Goal: Find specific page/section: Find specific page/section

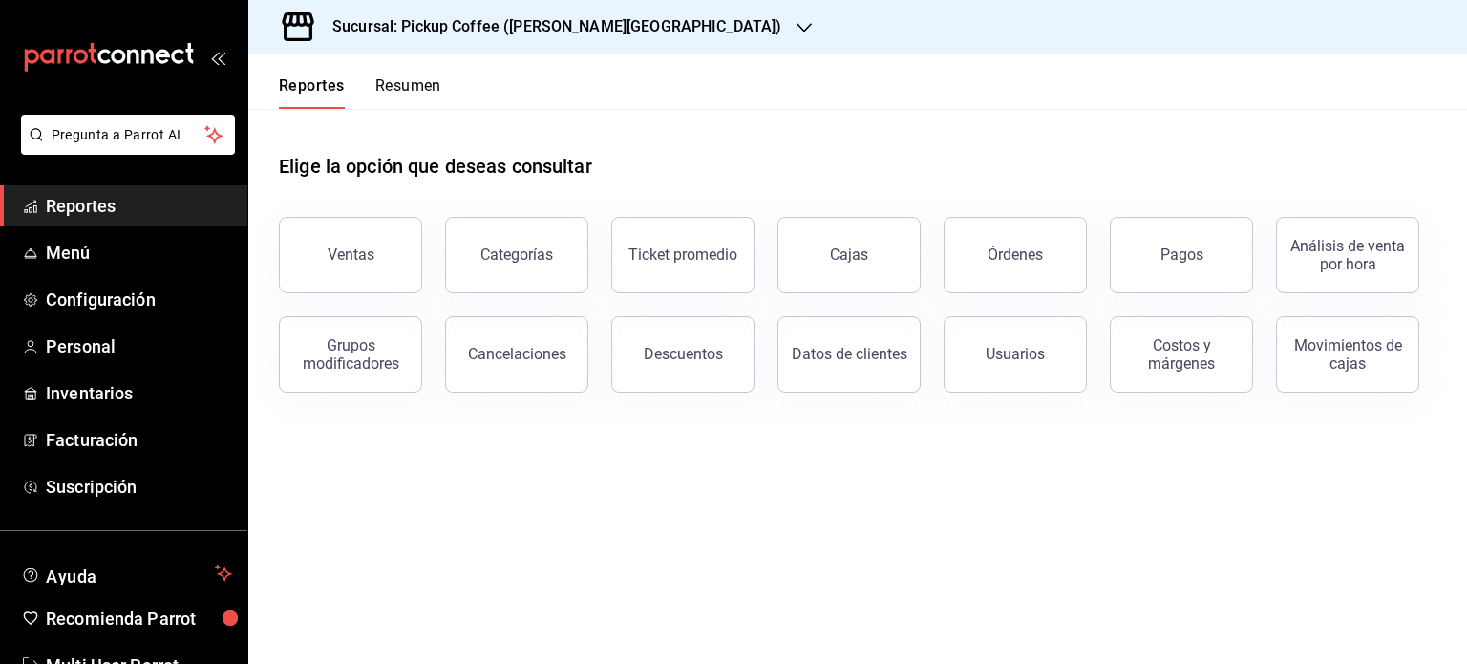
click at [528, 16] on h3 "Sucursal: Pickup Coffee ([PERSON_NAME][GEOGRAPHIC_DATA])" at bounding box center [549, 26] width 464 height 23
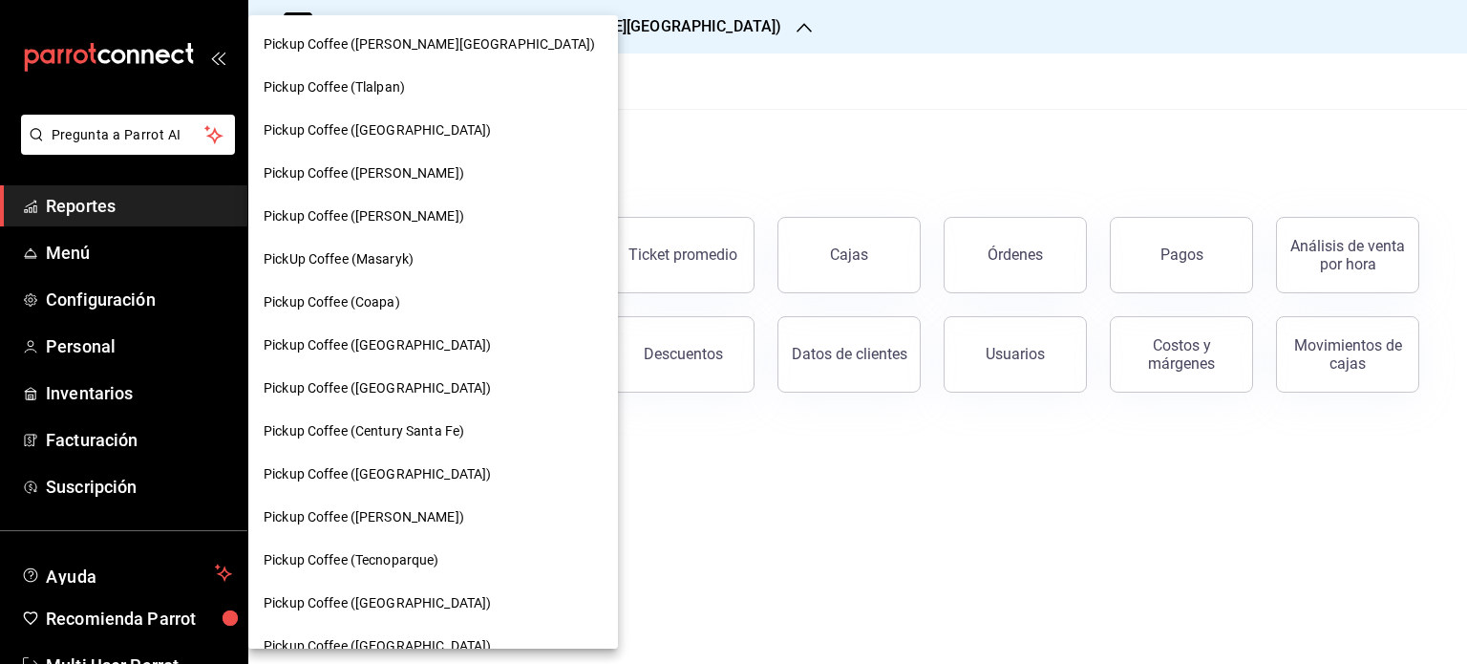
click at [453, 307] on div "Pickup Coffee (Coapa)" at bounding box center [433, 302] width 339 height 20
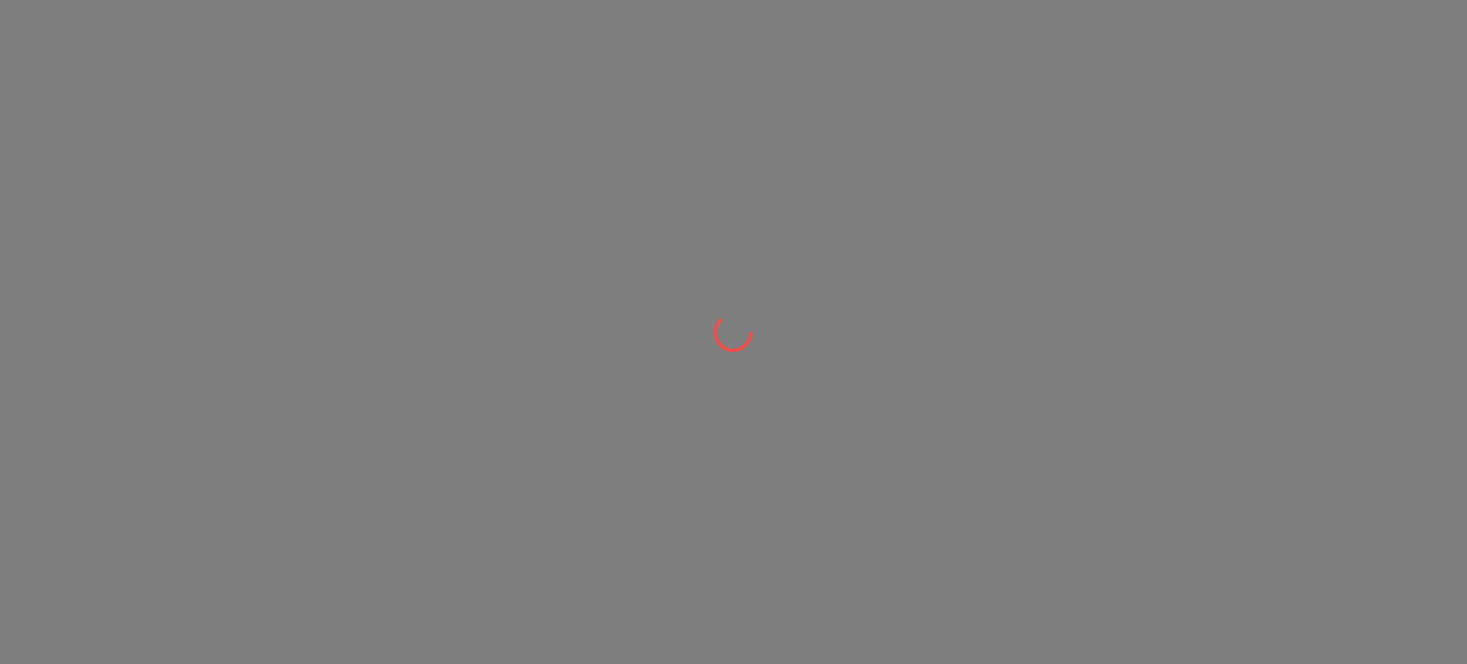
click at [453, 307] on div at bounding box center [733, 332] width 1467 height 664
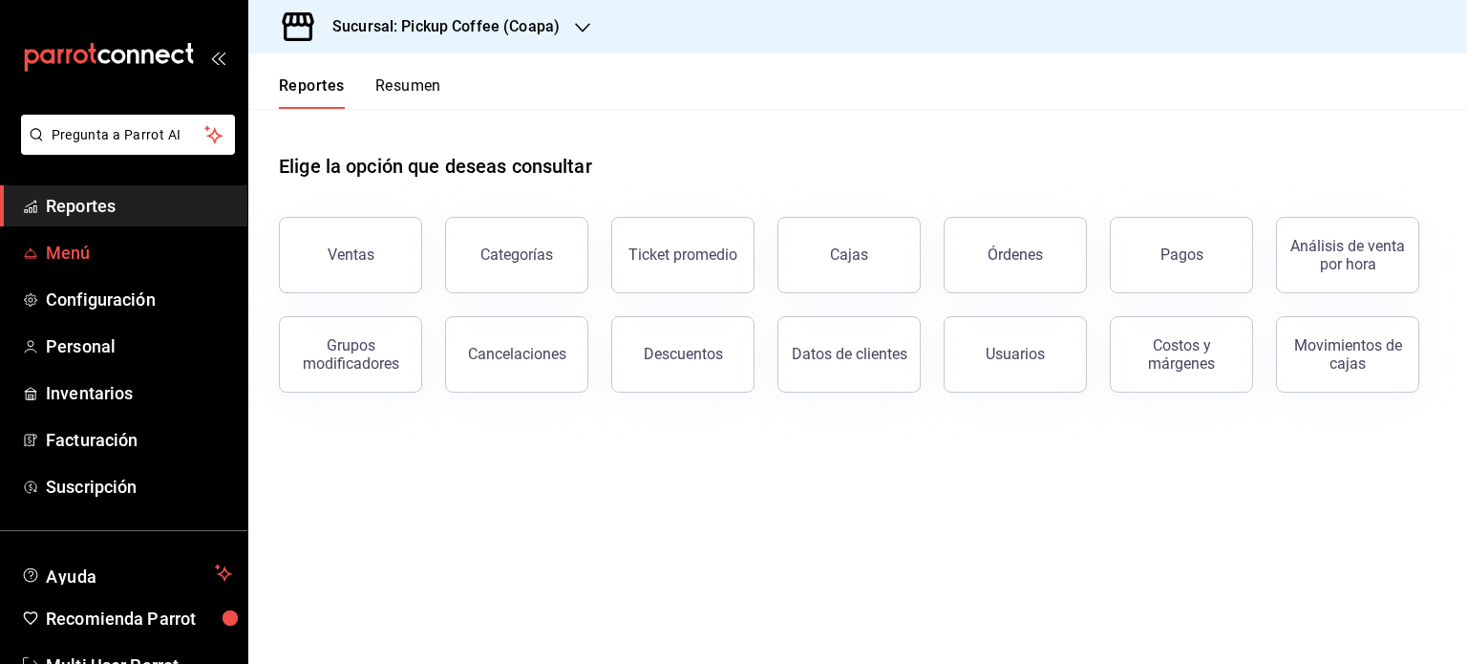
click at [147, 240] on span "Menú" at bounding box center [139, 253] width 186 height 26
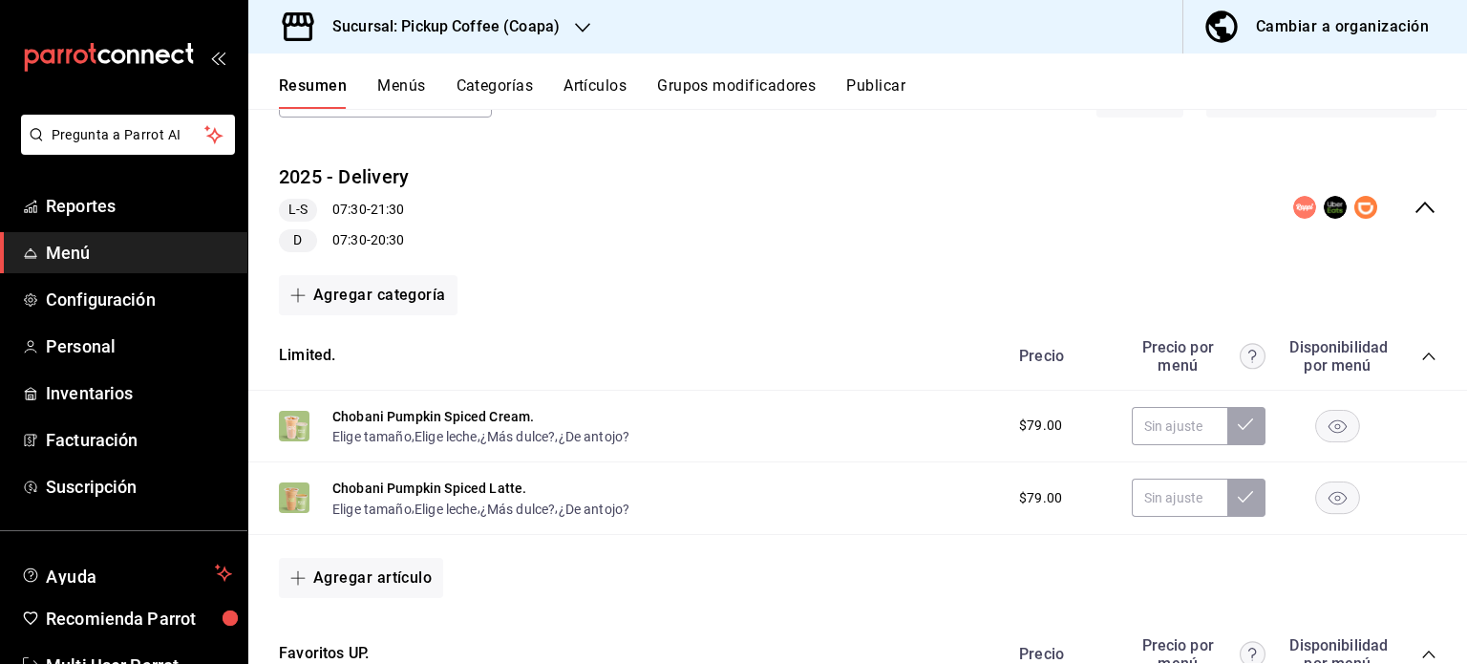
scroll to position [255, 0]
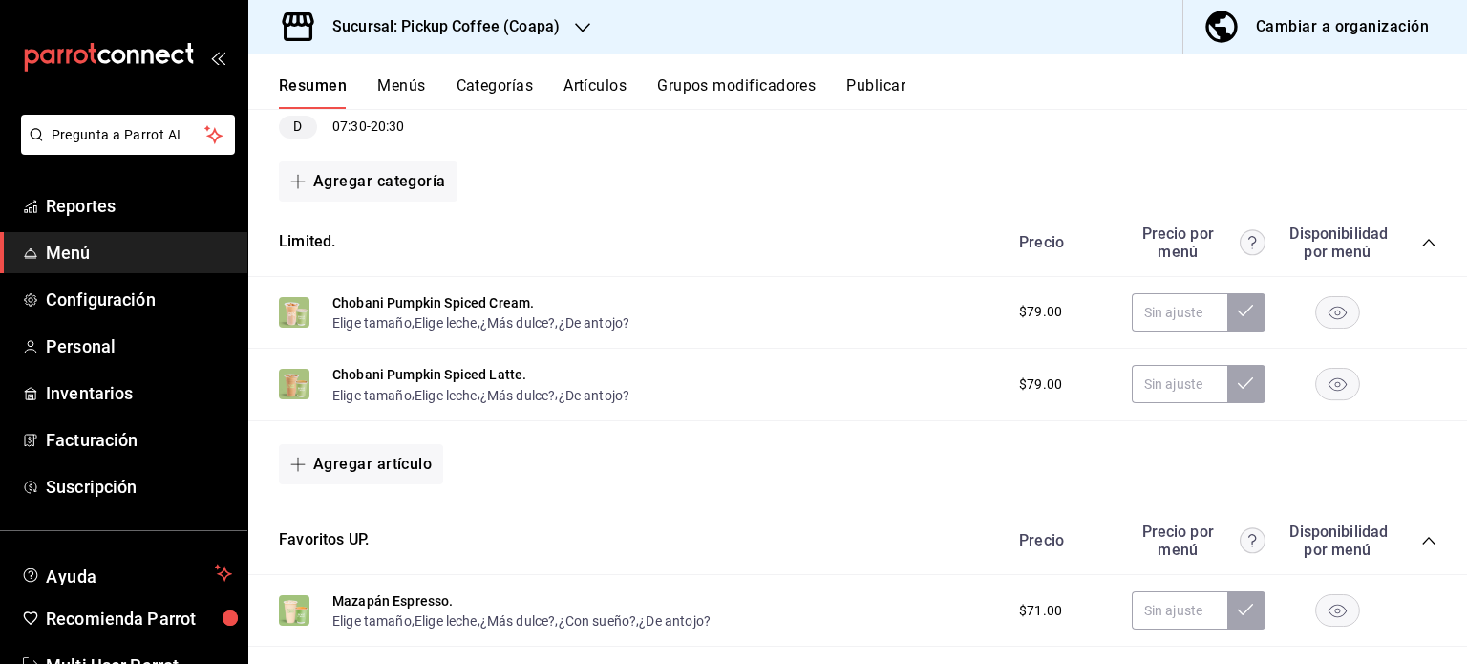
click at [1325, 312] on rect "button" at bounding box center [1338, 312] width 44 height 32
click at [1325, 380] on rect "button" at bounding box center [1338, 385] width 44 height 32
